Goal: Task Accomplishment & Management: Complete application form

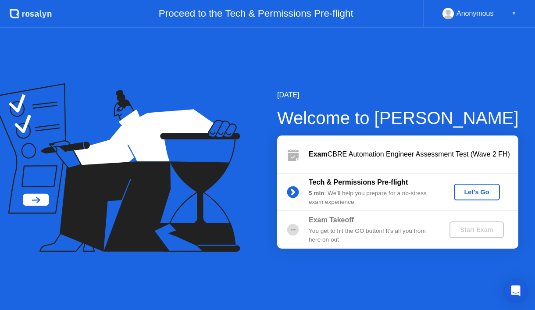
click at [480, 195] on div "Let's Go" at bounding box center [476, 192] width 39 height 7
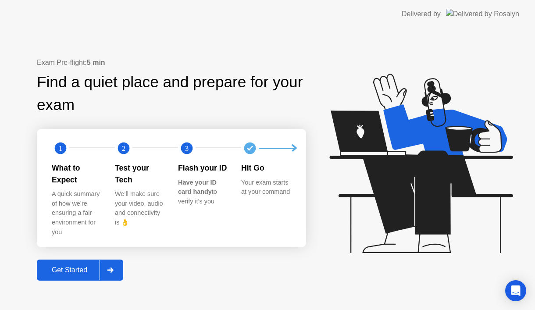
click at [85, 192] on div "A quick summary of how we’re ensuring a fair environment for you" at bounding box center [76, 212] width 49 height 47
drag, startPoint x: 87, startPoint y: 194, endPoint x: 86, endPoint y: 231, distance: 36.8
click at [87, 194] on div "A quick summary of how we’re ensuring a fair environment for you" at bounding box center [76, 212] width 49 height 47
click at [93, 266] on div "Get Started" at bounding box center [69, 270] width 60 height 8
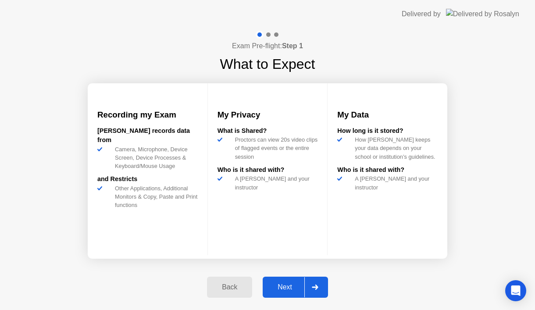
drag, startPoint x: 291, startPoint y: 277, endPoint x: 291, endPoint y: 282, distance: 4.8
click at [291, 282] on button "Next" at bounding box center [295, 287] width 65 height 21
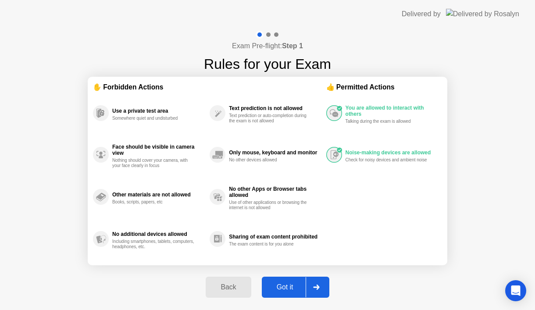
click at [356, 153] on div "Noise-making devices are allowed" at bounding box center [392, 153] width 92 height 6
click at [289, 284] on div "Got it" at bounding box center [284, 287] width 41 height 8
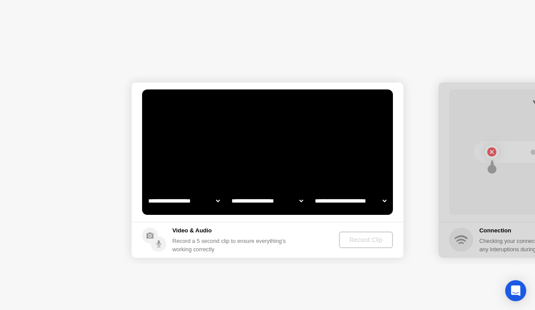
select select "**********"
select select "*******"
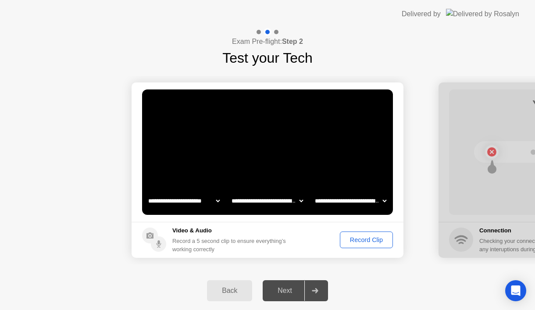
click at [361, 239] on div "Record Clip" at bounding box center [366, 239] width 47 height 7
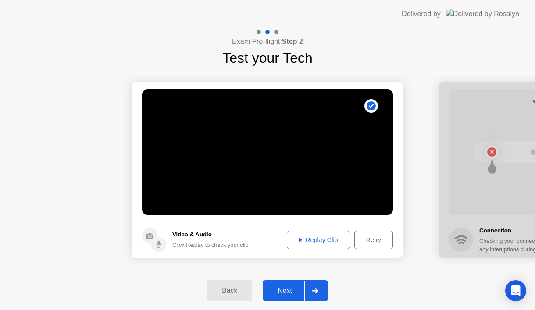
click at [317, 243] on div "Replay Clip" at bounding box center [318, 239] width 57 height 7
drag, startPoint x: 371, startPoint y: 274, endPoint x: 368, endPoint y: 269, distance: 5.4
click at [371, 273] on div "Back Next" at bounding box center [267, 290] width 535 height 39
click at [323, 239] on div "Replay Clip" at bounding box center [318, 239] width 57 height 7
click at [364, 241] on div "Retry" at bounding box center [373, 239] width 32 height 7
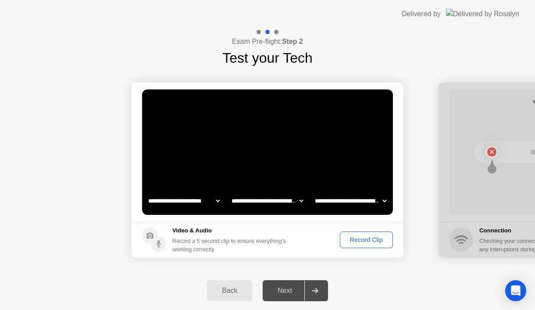
click at [374, 240] on div "Record Clip" at bounding box center [366, 239] width 47 height 7
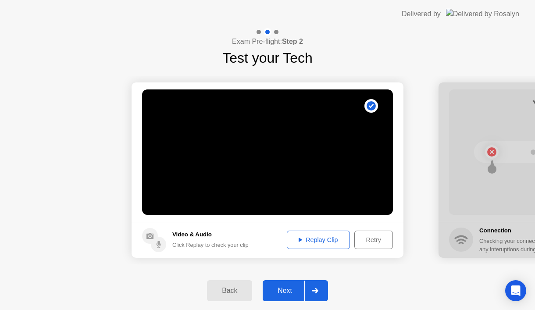
click at [335, 241] on div "Replay Clip" at bounding box center [318, 239] width 57 height 7
click at [381, 243] on div "Retry" at bounding box center [373, 239] width 32 height 7
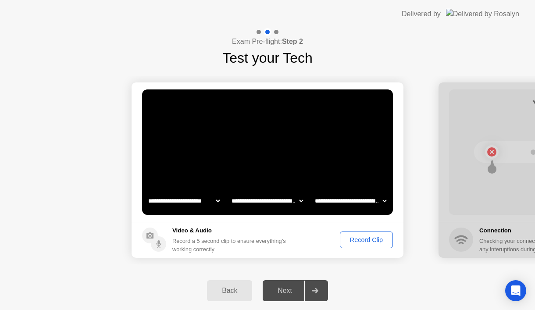
click at [360, 242] on div "Record Clip" at bounding box center [366, 239] width 47 height 7
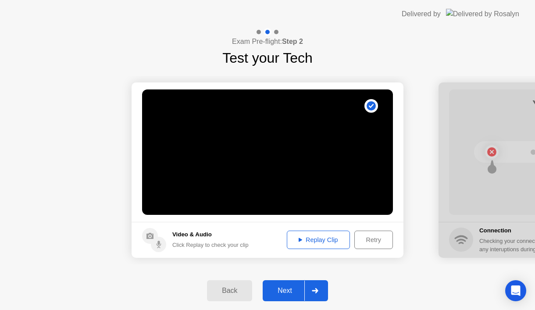
click at [338, 242] on div "Replay Clip" at bounding box center [318, 239] width 57 height 7
click at [366, 242] on div "Retry" at bounding box center [373, 239] width 32 height 7
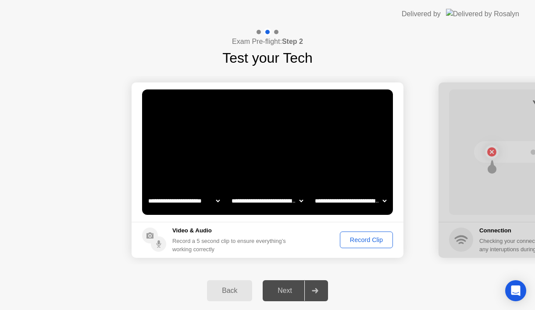
click at [350, 240] on div "Record Clip" at bounding box center [366, 239] width 47 height 7
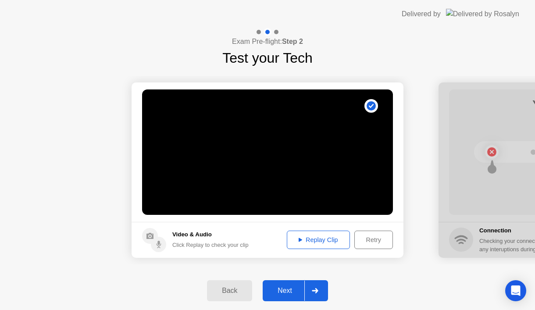
click at [314, 243] on div "Replay Clip" at bounding box center [318, 239] width 57 height 7
click at [284, 288] on div "Next" at bounding box center [284, 291] width 39 height 8
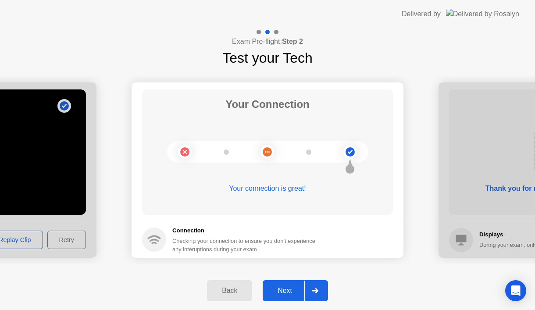
click at [296, 294] on div "Next" at bounding box center [284, 291] width 39 height 8
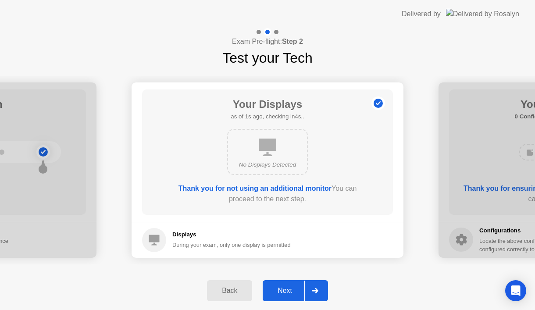
click at [289, 287] on div "Next" at bounding box center [284, 291] width 39 height 8
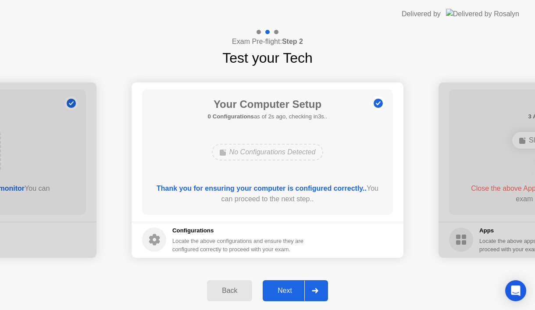
click at [287, 284] on button "Next" at bounding box center [295, 290] width 65 height 21
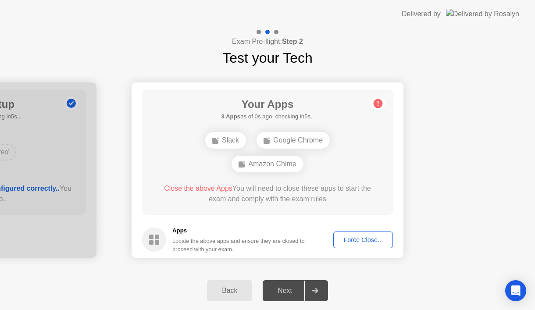
click at [350, 237] on div "Force Close..." at bounding box center [362, 239] width 53 height 7
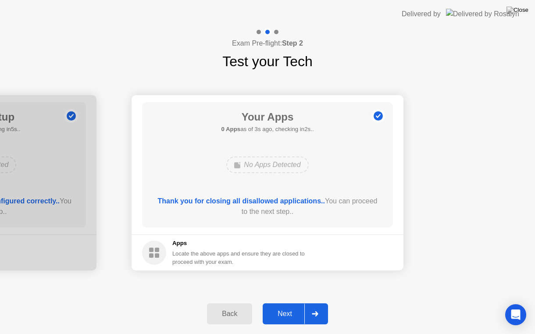
click at [282, 308] on button "Next" at bounding box center [295, 313] width 65 height 21
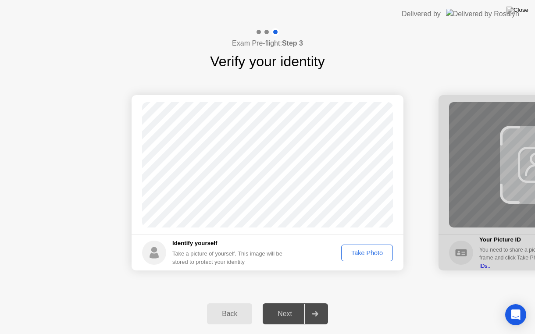
click at [360, 255] on div "Take Photo" at bounding box center [367, 252] width 46 height 7
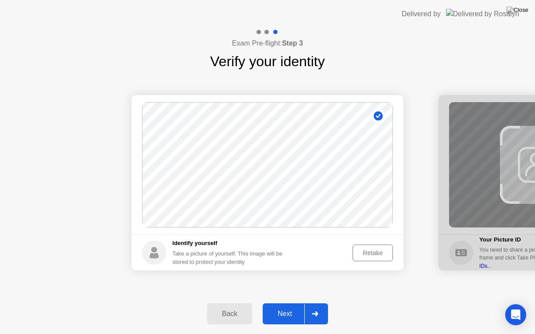
click at [368, 254] on div "Retake" at bounding box center [373, 252] width 34 height 7
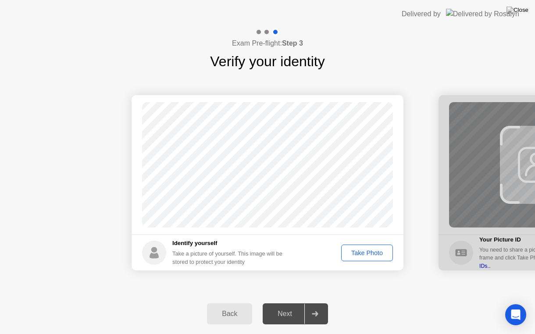
click at [369, 251] on div "Take Photo" at bounding box center [367, 252] width 46 height 7
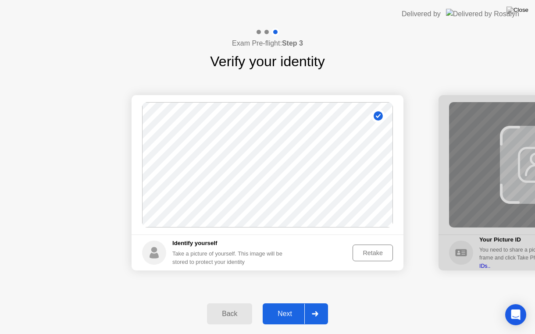
click at [285, 310] on div "Next" at bounding box center [284, 314] width 39 height 8
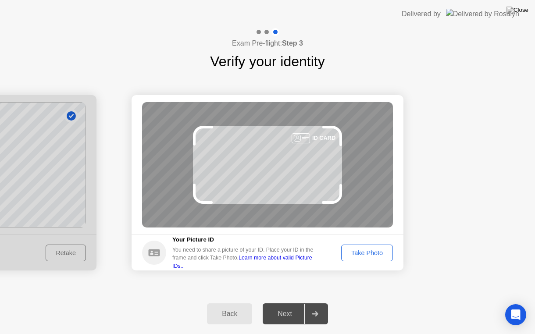
click at [366, 258] on button "Take Photo" at bounding box center [367, 253] width 52 height 17
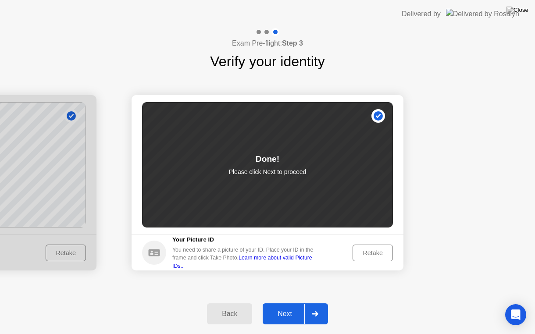
click at [291, 310] on div "Next" at bounding box center [284, 314] width 39 height 8
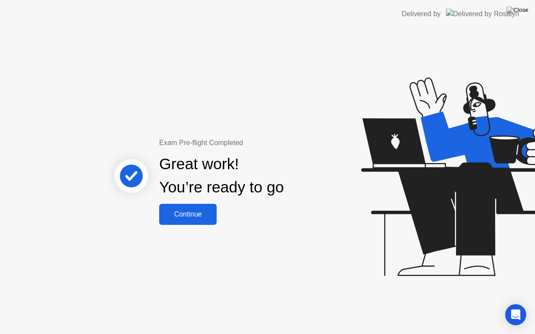
click at [182, 221] on button "Continue" at bounding box center [187, 214] width 57 height 21
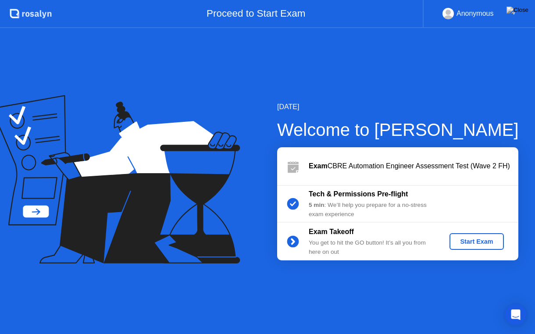
click at [320, 203] on b "5 min" at bounding box center [317, 205] width 16 height 7
click at [465, 243] on div "Start Exam" at bounding box center [476, 241] width 47 height 7
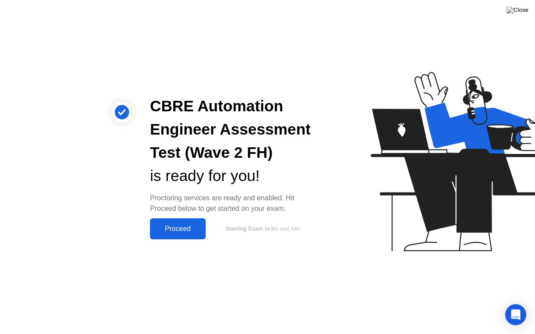
click at [182, 228] on div "Proceed" at bounding box center [178, 229] width 50 height 8
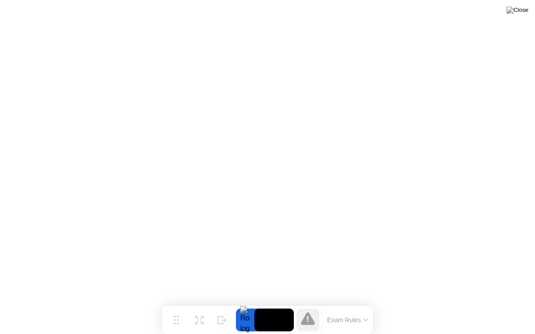
click at [342, 310] on button "Exam Rules" at bounding box center [347, 320] width 46 height 8
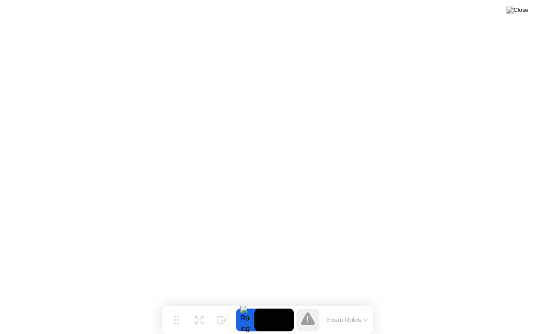
click at [347, 310] on button "Exam Rules" at bounding box center [347, 320] width 46 height 8
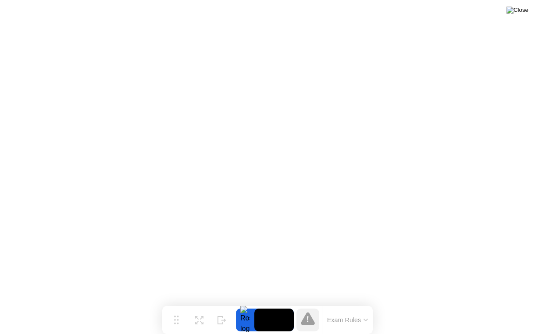
click at [526, 11] on img at bounding box center [517, 10] width 22 height 7
